Goal: Transaction & Acquisition: Purchase product/service

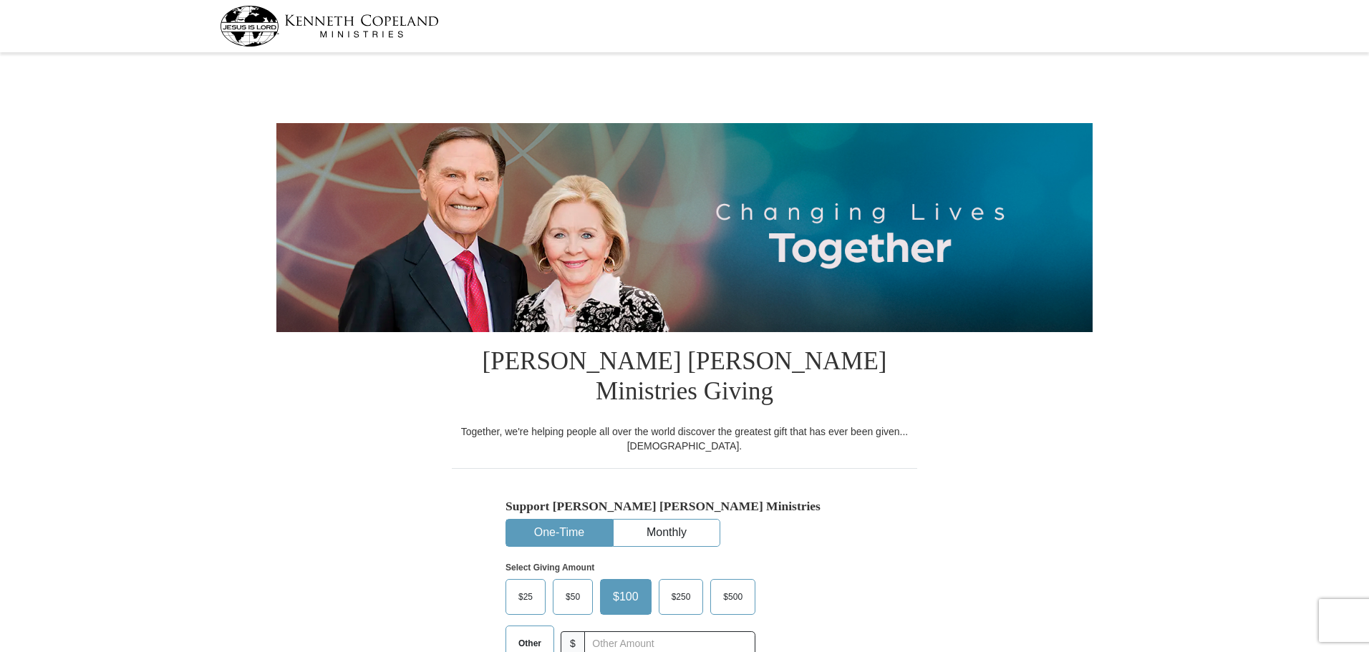
select select "NY"
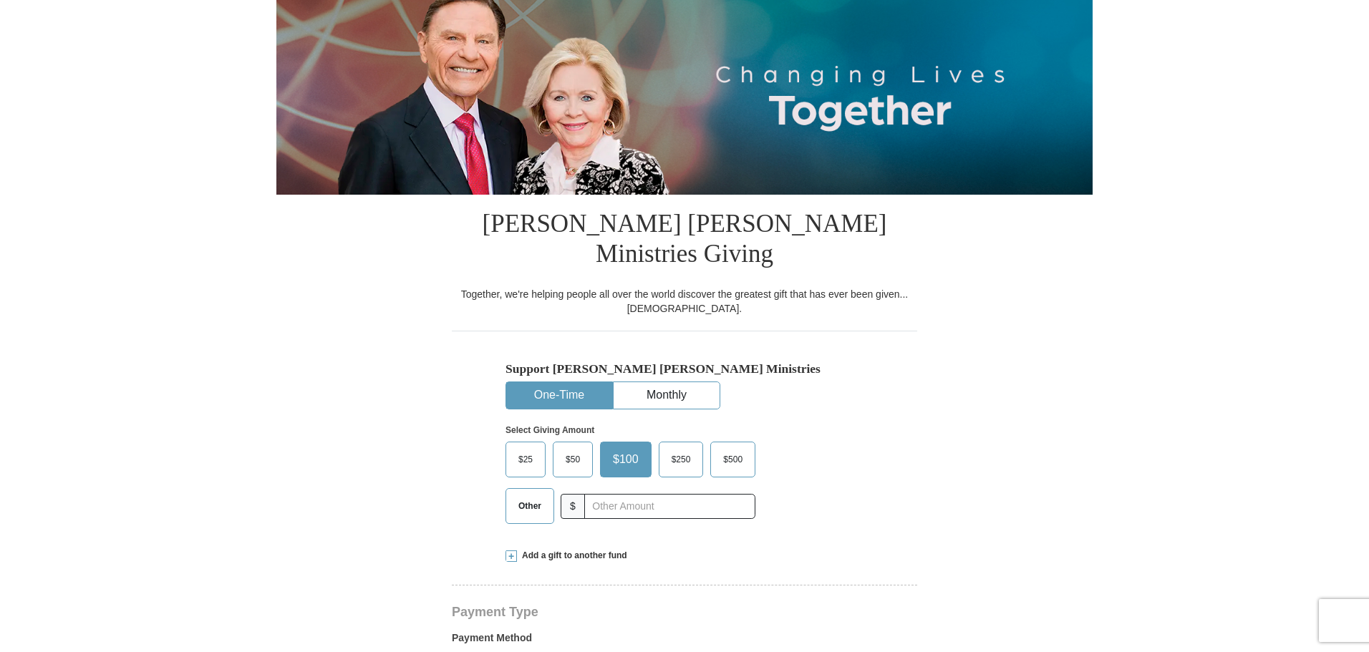
scroll to position [143, 0]
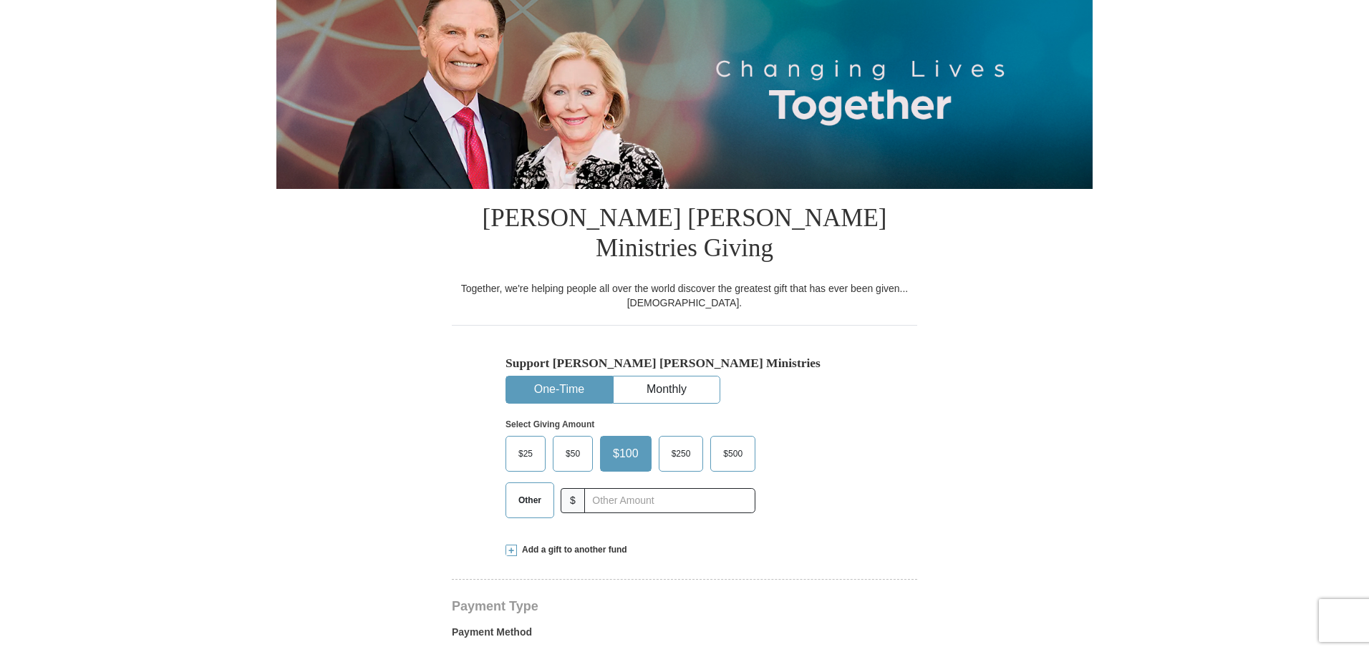
click at [543, 490] on span "Other" at bounding box center [529, 500] width 37 height 21
click at [0, 0] on input "Other" at bounding box center [0, 0] width 0 height 0
click at [589, 488] on span "$" at bounding box center [578, 500] width 24 height 25
click at [596, 488] on input "text" at bounding box center [669, 500] width 159 height 25
type input "5"
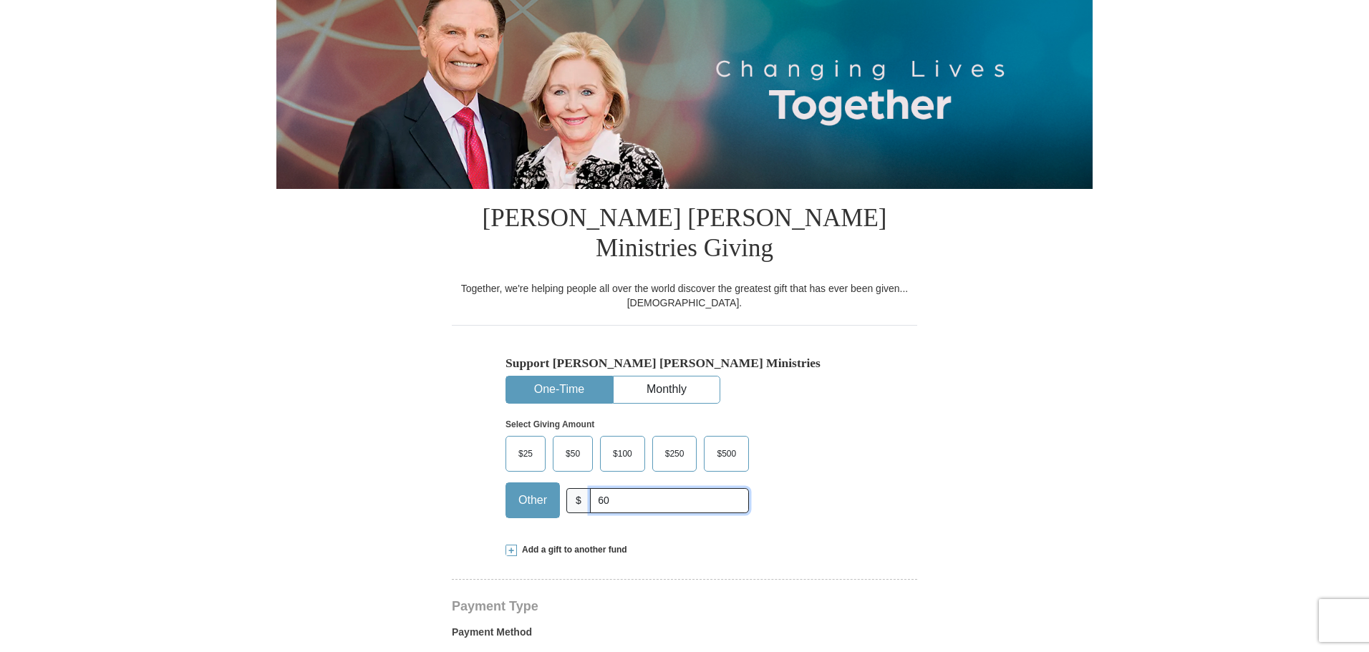
type input "60"
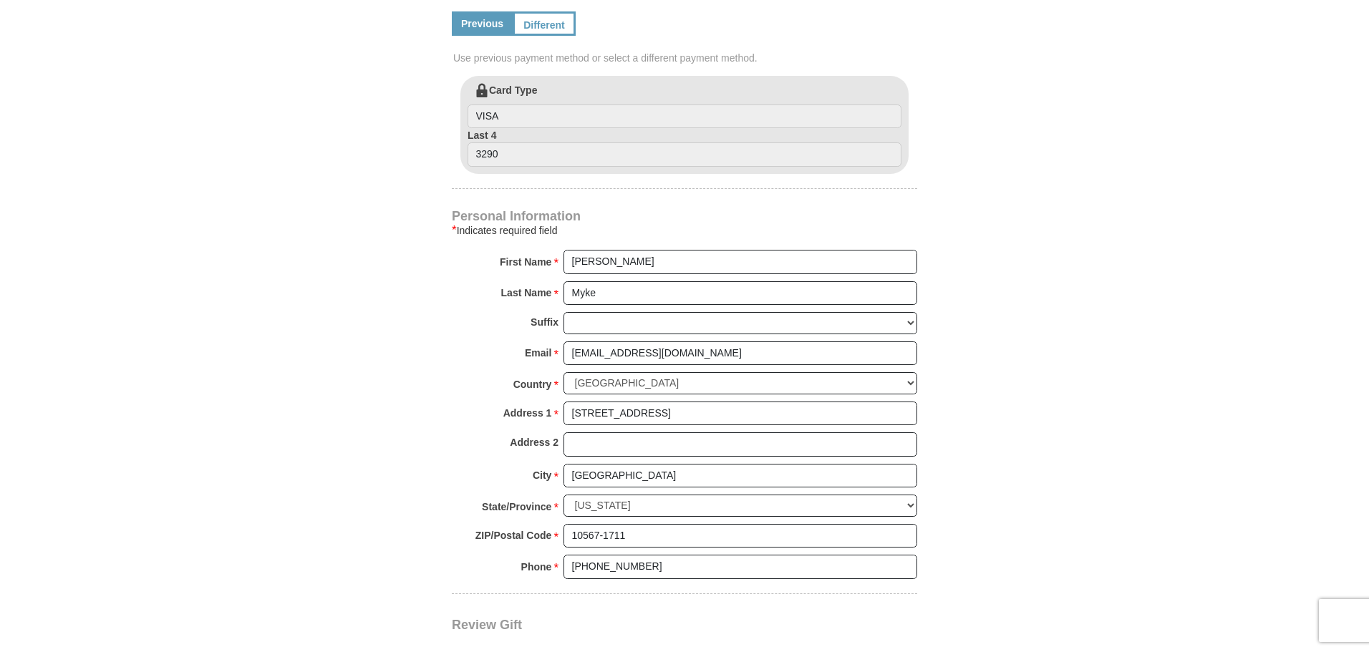
scroll to position [931, 0]
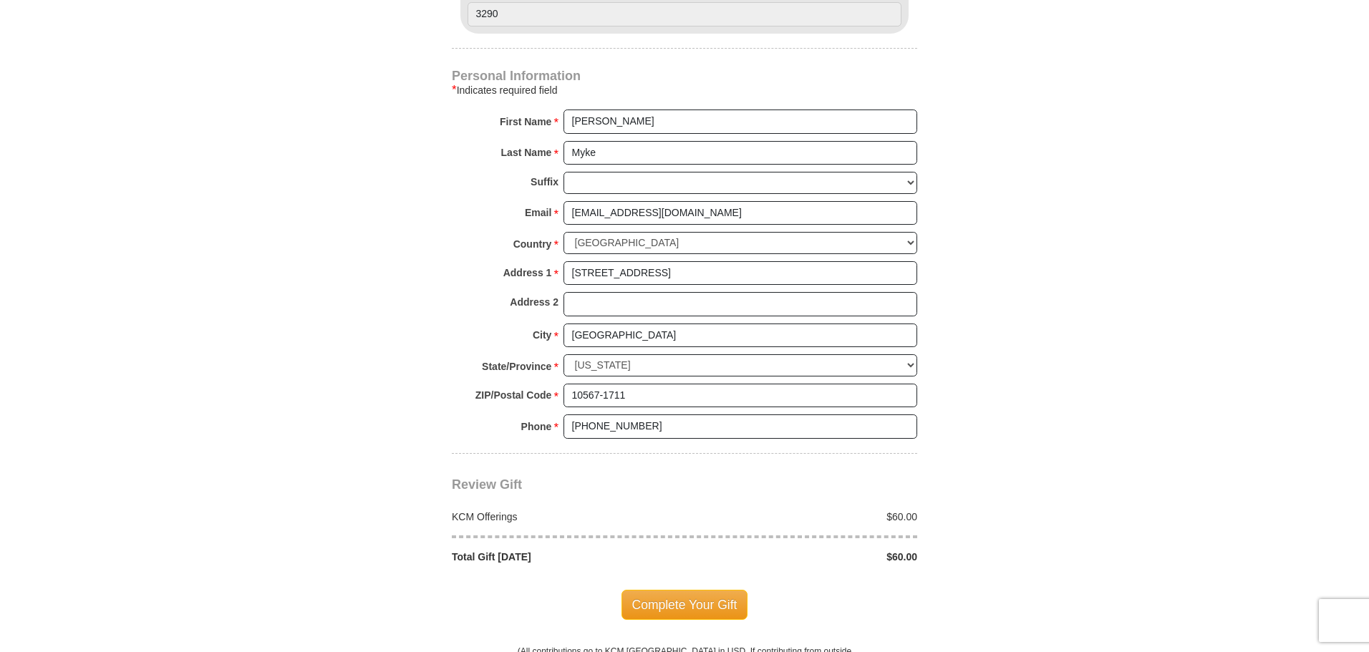
click at [674, 590] on span "Complete Your Gift" at bounding box center [685, 605] width 127 height 30
